Goal: Complete application form

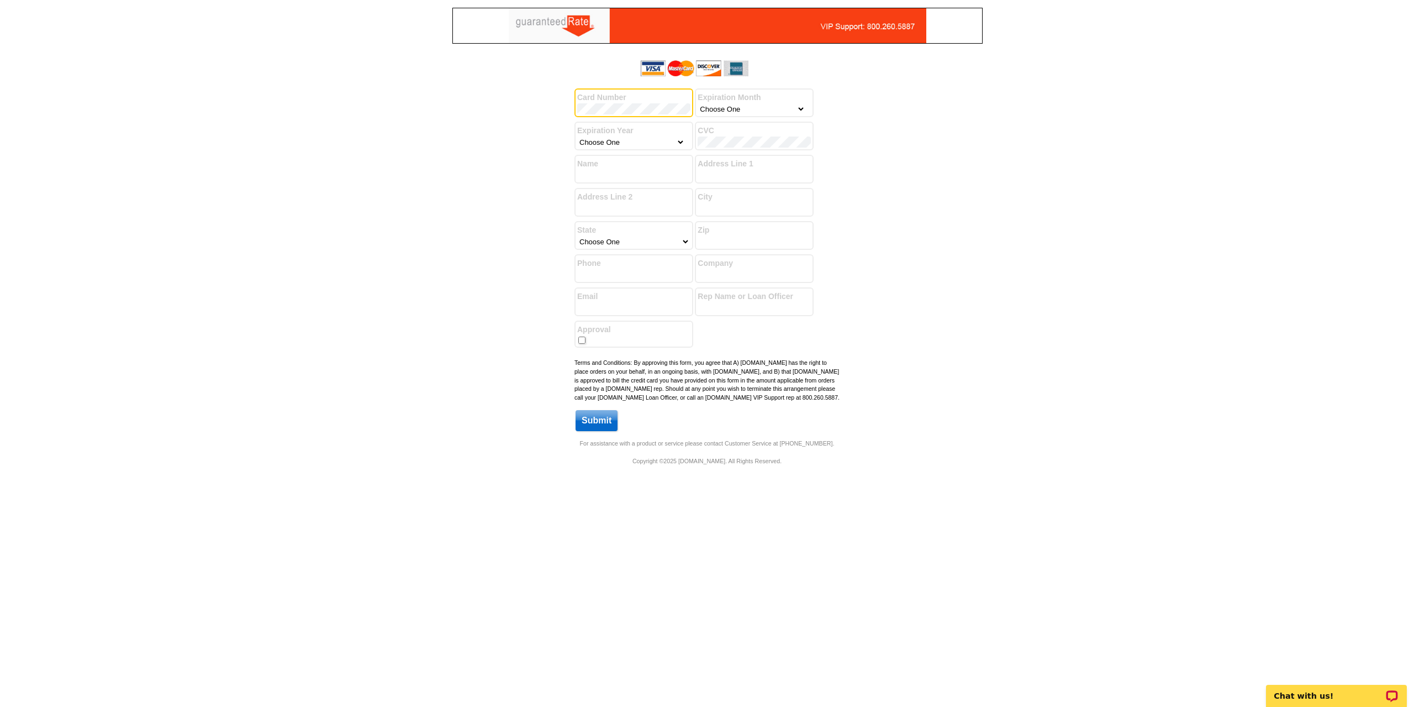
click at [728, 105] on select "Choose One January February March April May June July August September October …" at bounding box center [752, 108] width 108 height 11
select select "11"
select select "2029"
click at [648, 175] on input "Name" at bounding box center [633, 175] width 113 height 11
type input "[PERSON_NAME]"
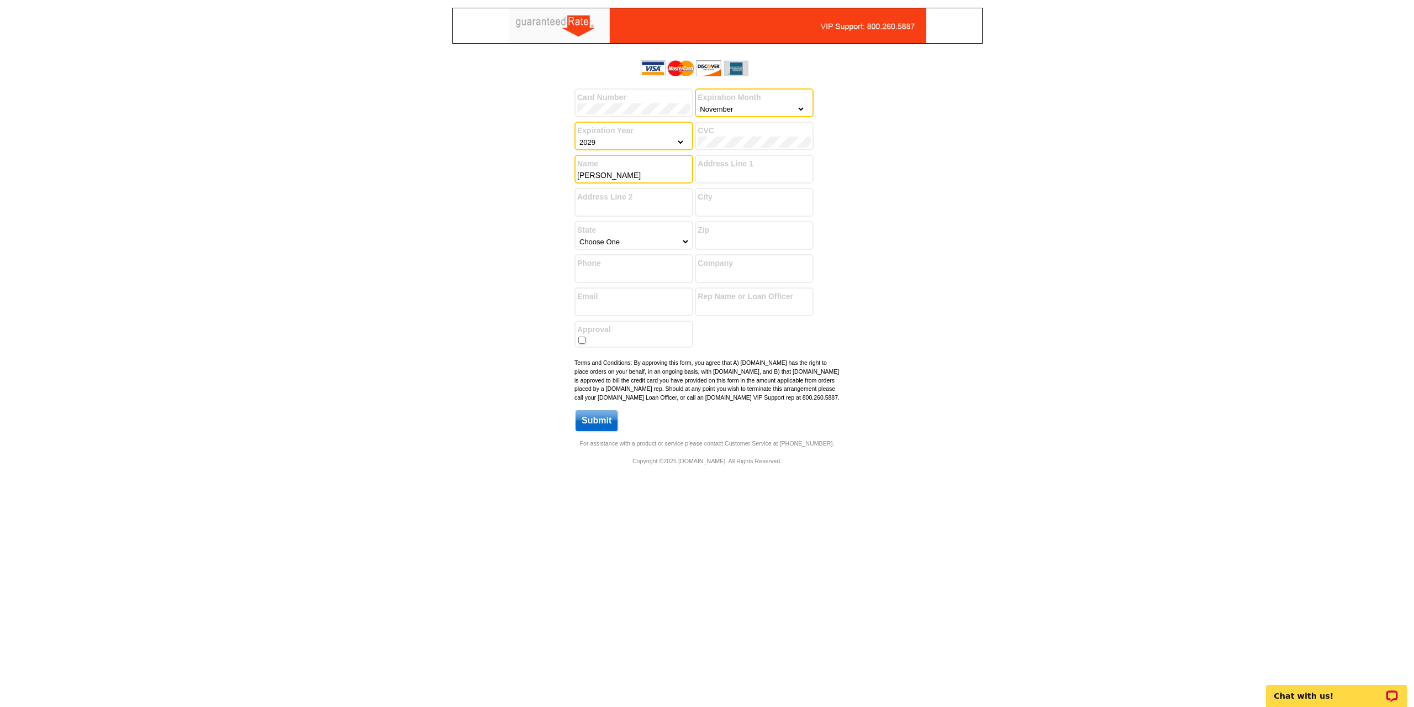
type input "[STREET_ADDRESS][US_STATE]"
type input "#914"
type input "[GEOGRAPHIC_DATA]"
select select "14"
type input "60611"
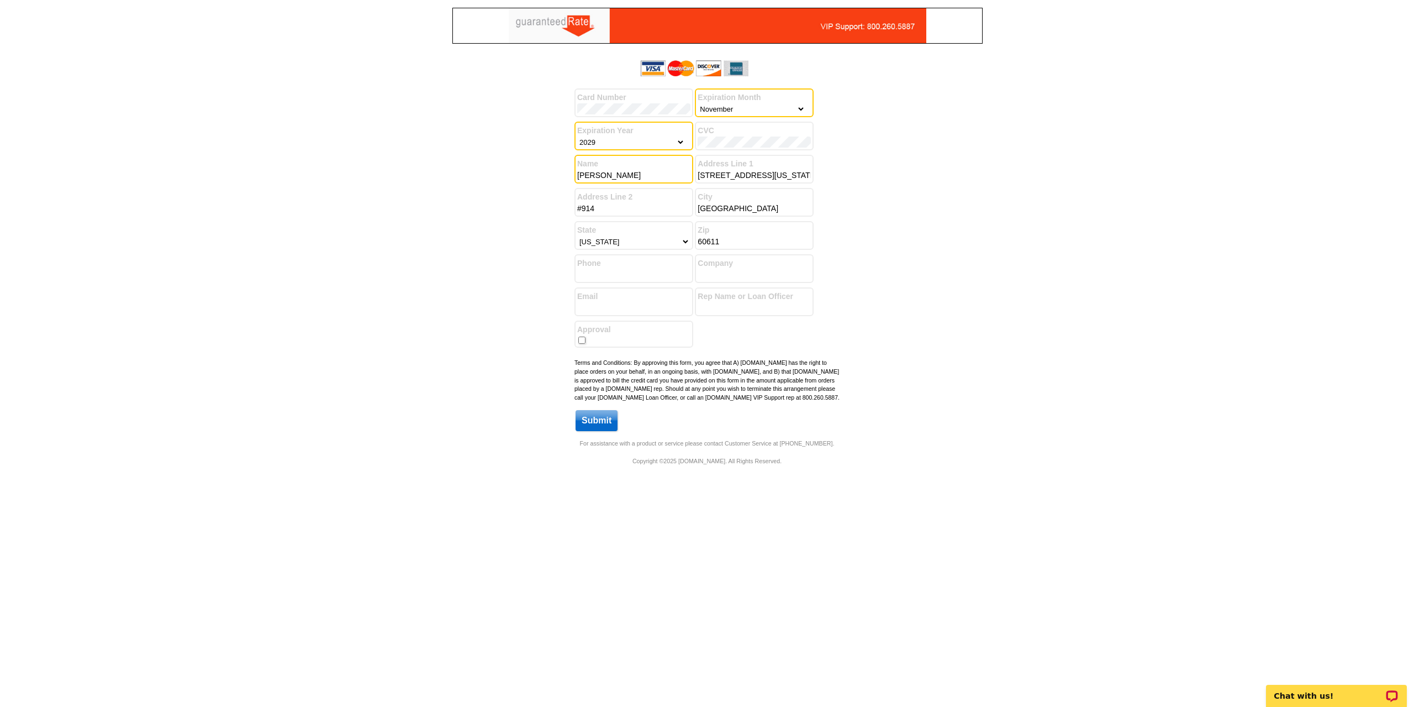
type input "8476915055"
type input "[PERSON_NAME][EMAIL_ADDRESS][PERSON_NAME][DOMAIN_NAME]"
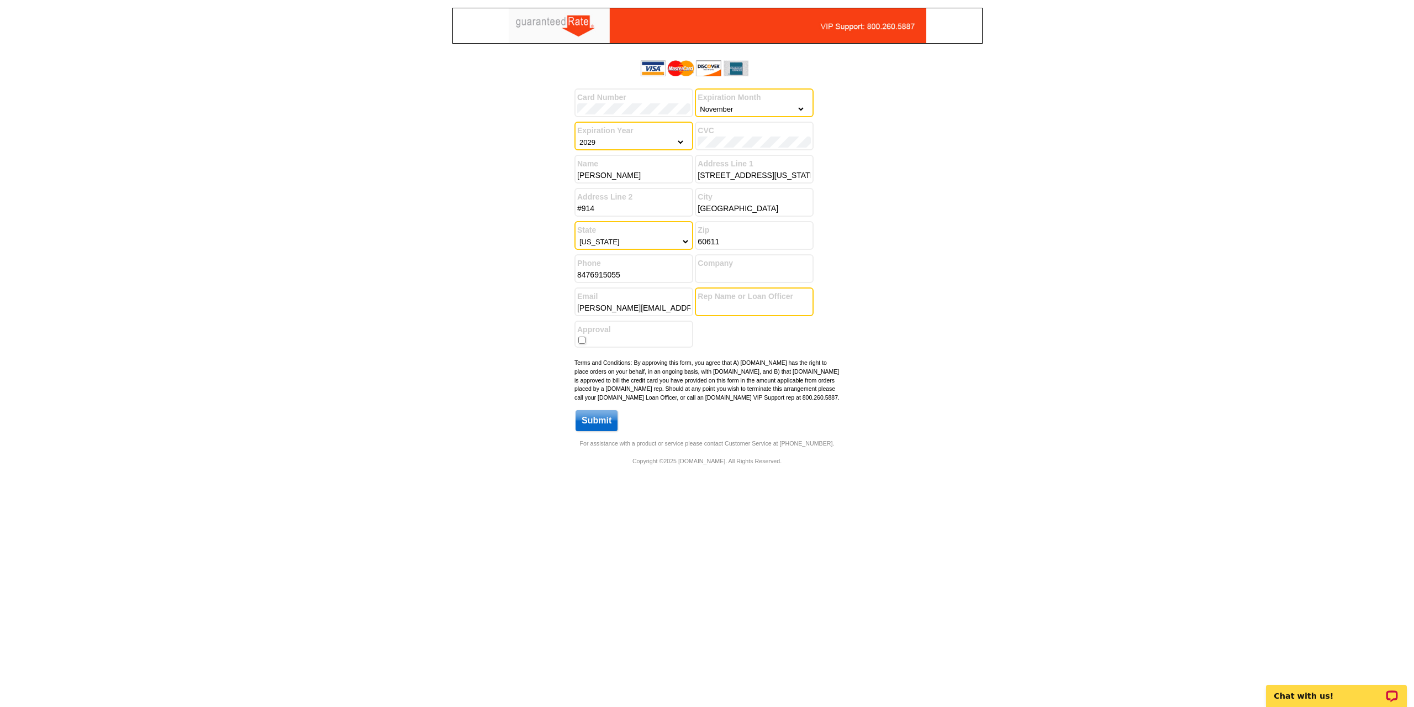
click at [743, 305] on input "Rep Name or Loan Officer" at bounding box center [754, 307] width 113 height 11
click at [718, 304] on input "Rep Name or Loan Officer" at bounding box center [754, 307] width 113 height 11
paste input "[PERSON_NAME]"
type input "[PERSON_NAME]"
click at [661, 338] on div "Approval" at bounding box center [634, 333] width 119 height 27
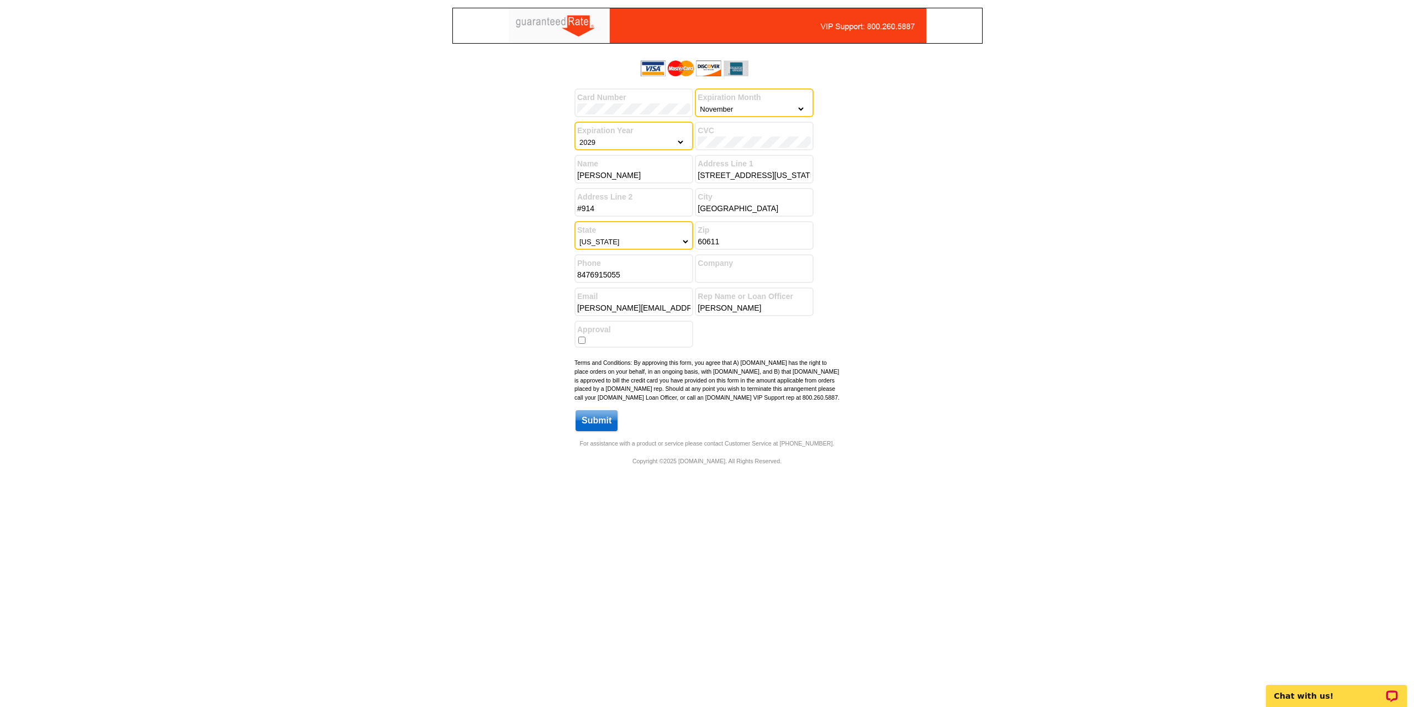
click at [579, 342] on input "checkbox" at bounding box center [581, 339] width 7 height 7
checkbox input "true"
click at [779, 276] on input "Company" at bounding box center [754, 274] width 113 height 11
type input "Compass"
click at [978, 249] on main "Success! You have successfully submitted your billing information. Add another …" at bounding box center [707, 247] width 1414 height 383
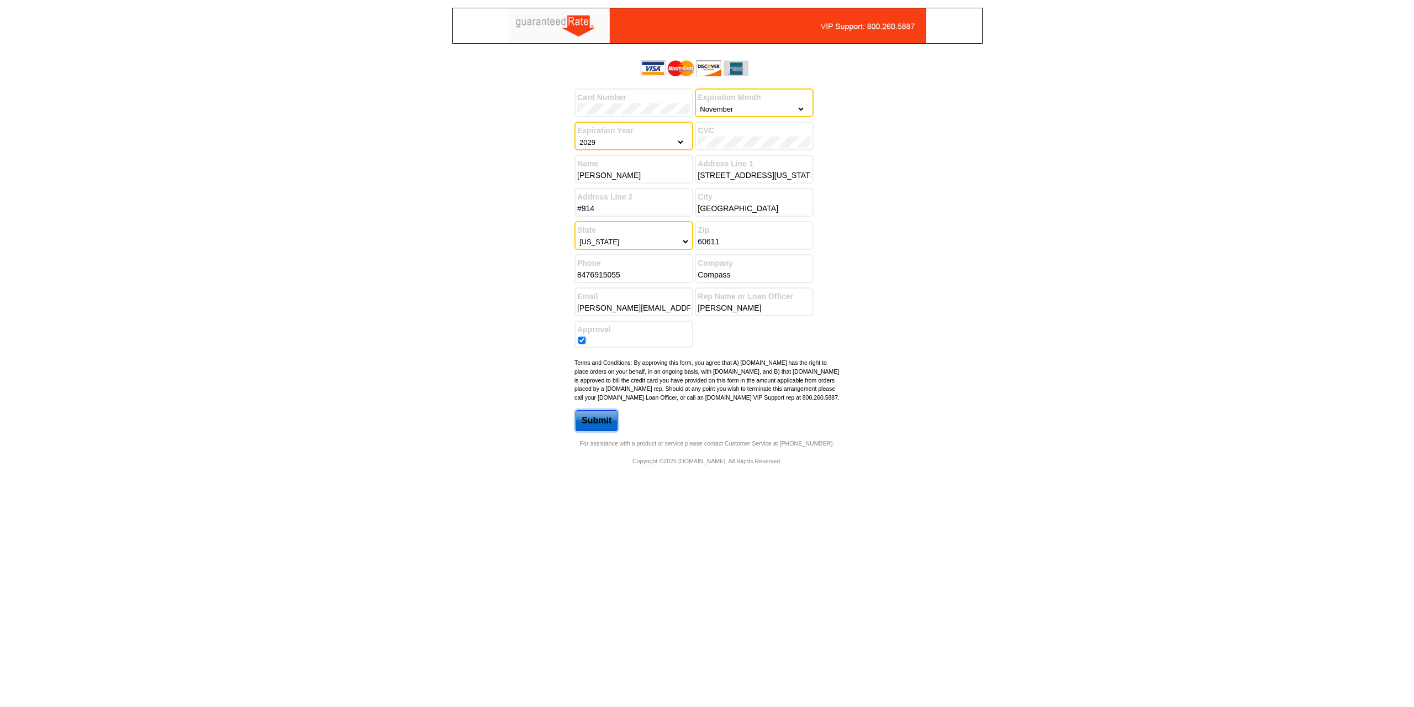
click at [612, 424] on input "Submit" at bounding box center [597, 420] width 42 height 21
